Goal: Navigation & Orientation: Find specific page/section

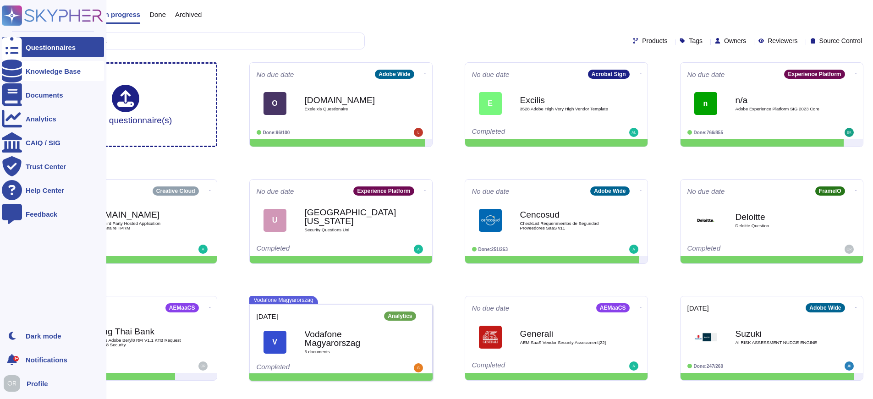
click at [15, 70] on icon at bounding box center [12, 71] width 20 height 23
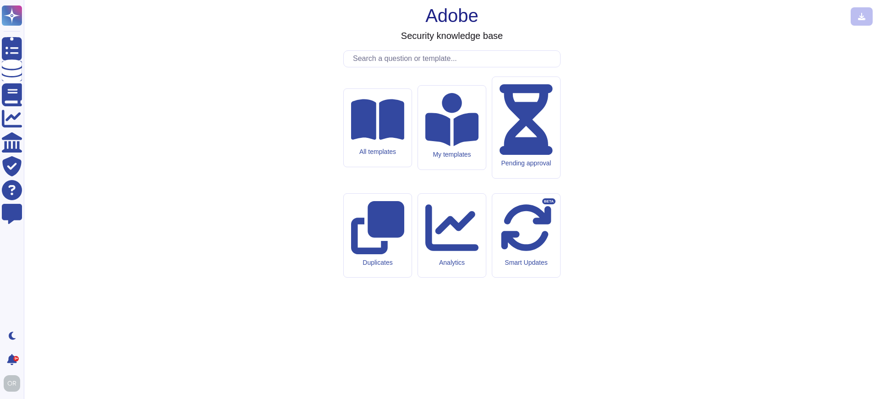
click at [392, 67] on input "text" at bounding box center [454, 59] width 212 height 16
